Goal: Transaction & Acquisition: Purchase product/service

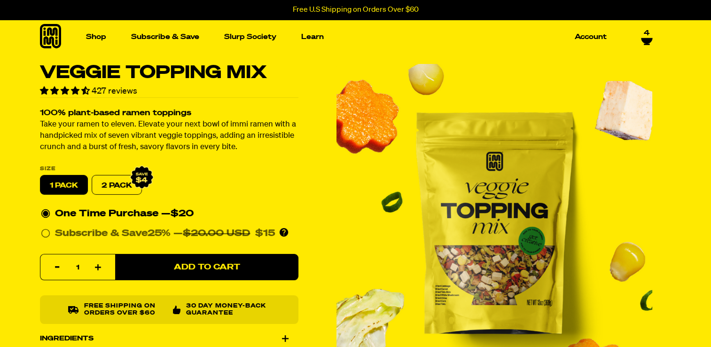
click at [51, 31] on icon at bounding box center [50, 36] width 21 height 24
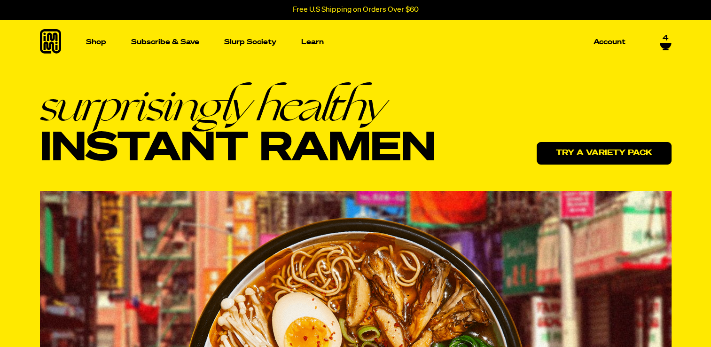
click at [611, 151] on link "Try a variety pack" at bounding box center [604, 153] width 135 height 23
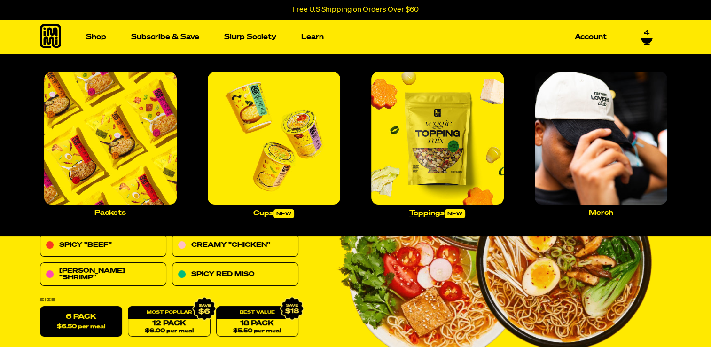
click at [442, 139] on img "Main navigation" at bounding box center [437, 138] width 133 height 133
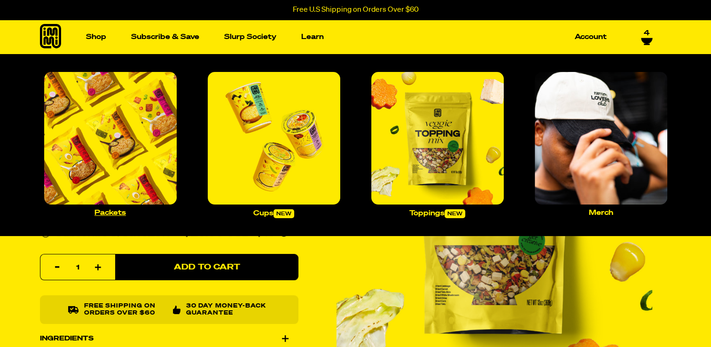
click at [113, 149] on img "Main navigation" at bounding box center [110, 138] width 133 height 133
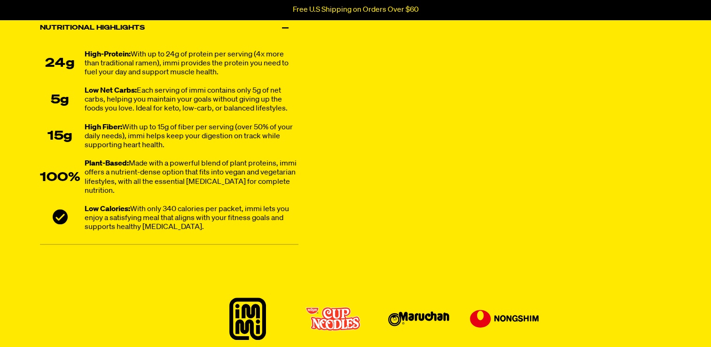
scroll to position [705, 0]
